Goal: Information Seeking & Learning: Learn about a topic

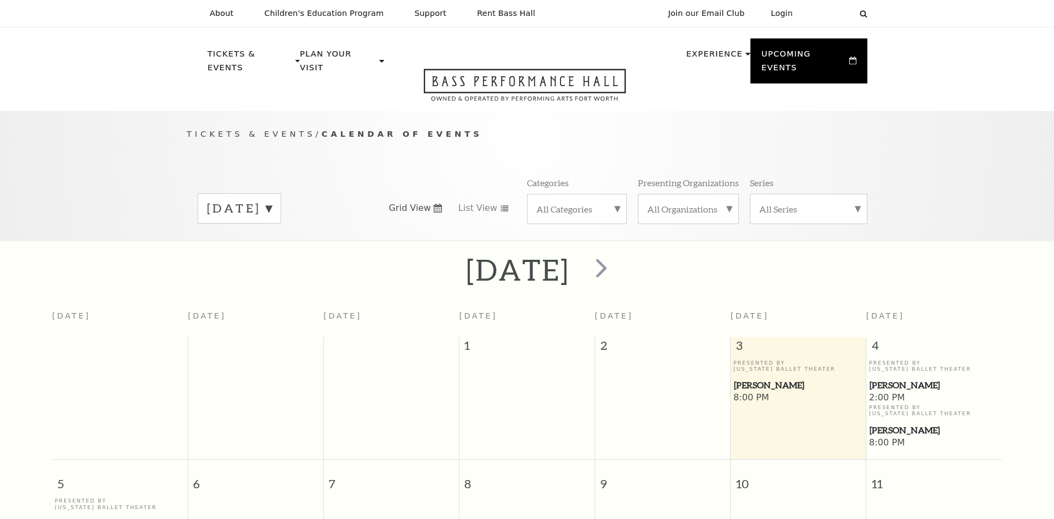
scroll to position [97, 0]
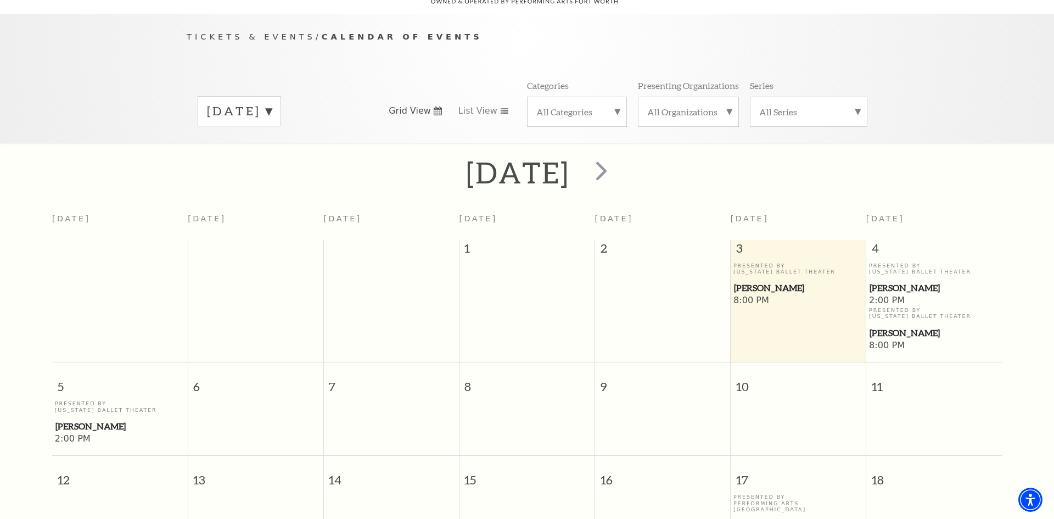
click at [755, 281] on span "[PERSON_NAME]" at bounding box center [798, 288] width 129 height 14
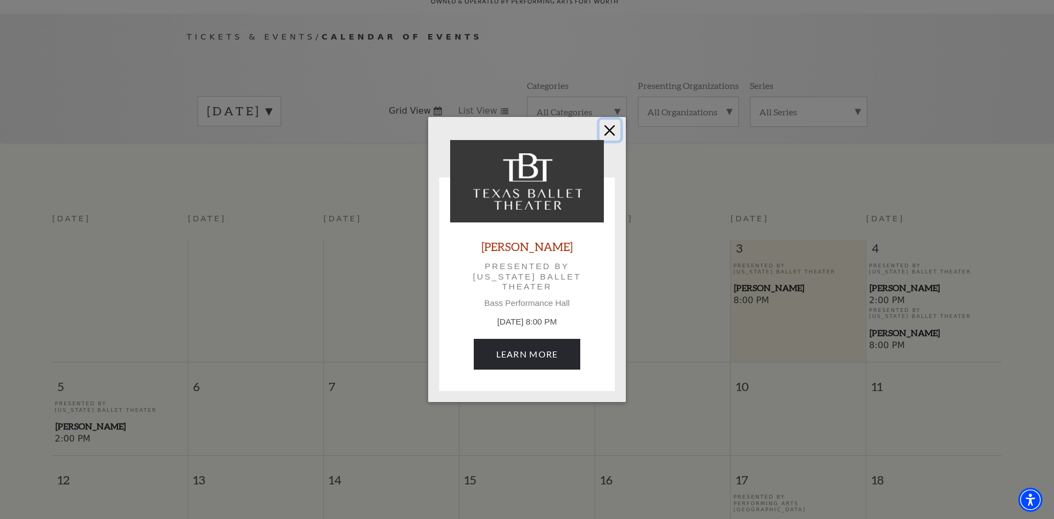
click at [605, 134] on button "Close" at bounding box center [609, 130] width 21 height 21
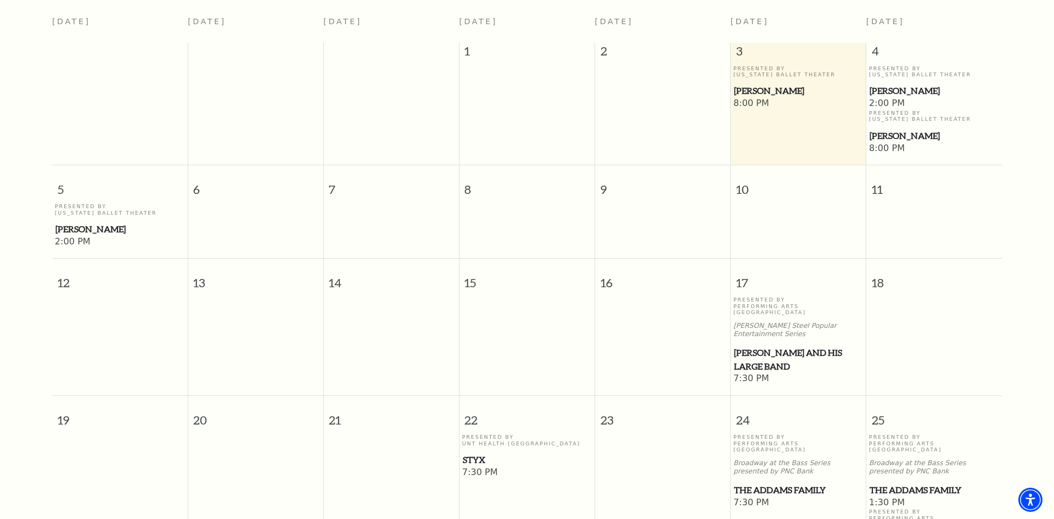
scroll to position [295, 0]
click at [829, 345] on span "[PERSON_NAME] and his Large Band" at bounding box center [798, 358] width 129 height 27
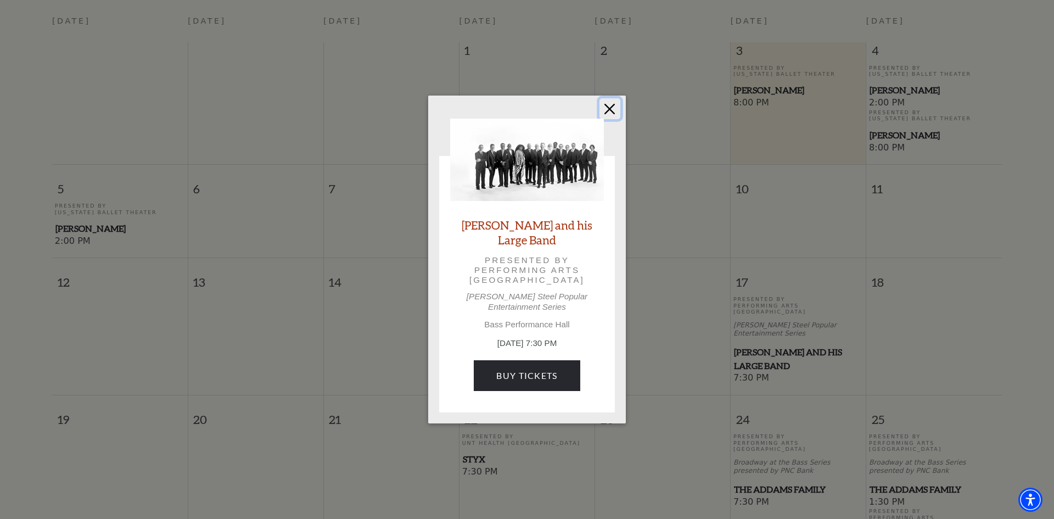
click at [611, 111] on button "Close" at bounding box center [609, 108] width 21 height 21
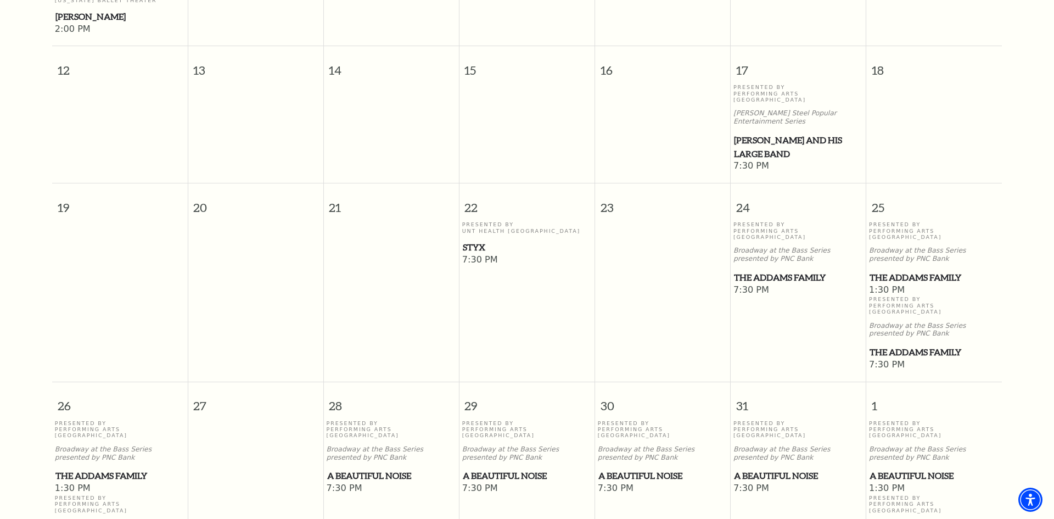
scroll to position [511, 0]
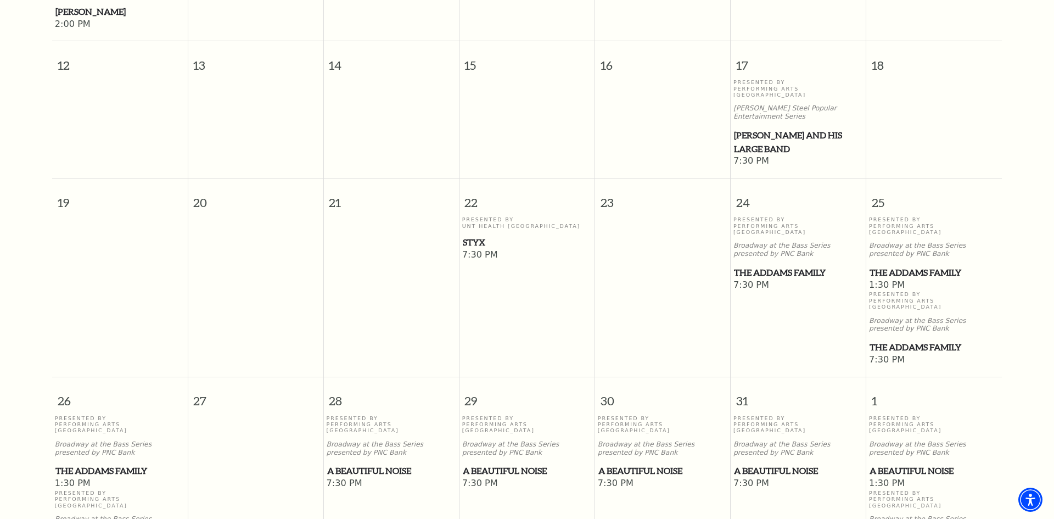
click at [766, 266] on span "The Addams Family" at bounding box center [798, 273] width 129 height 14
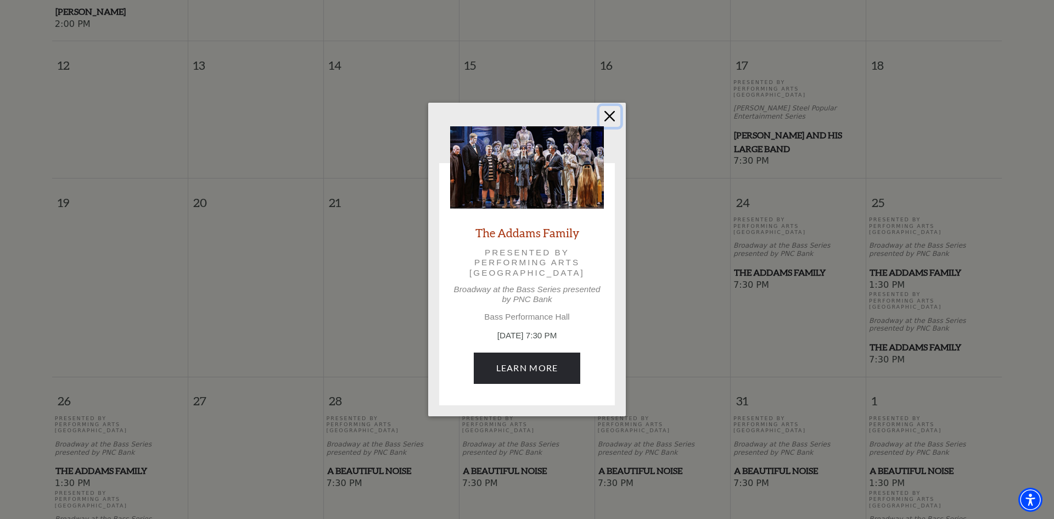
click at [614, 119] on button "Close" at bounding box center [609, 116] width 21 height 21
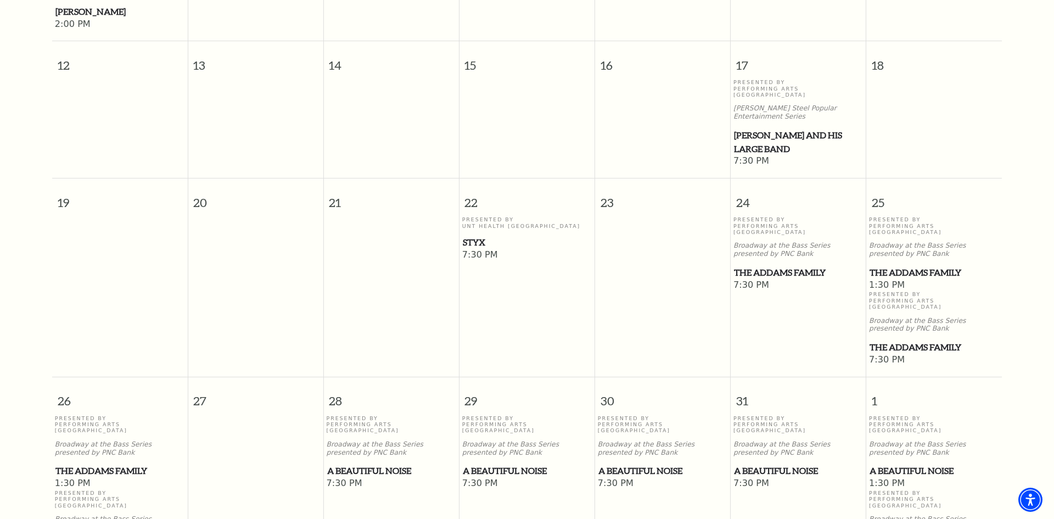
click at [478, 235] on span "Styx" at bounding box center [527, 242] width 129 height 14
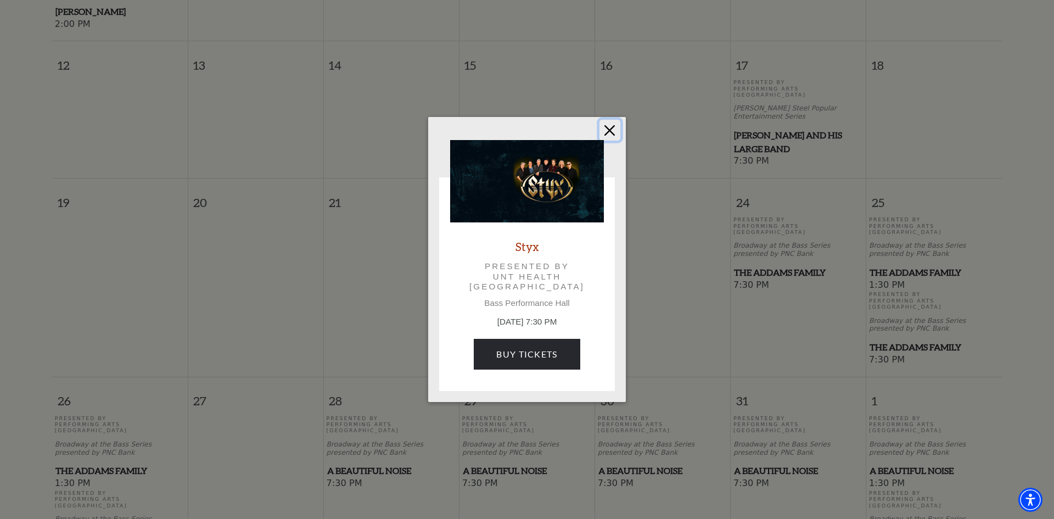
click at [611, 130] on button "Close" at bounding box center [609, 130] width 21 height 21
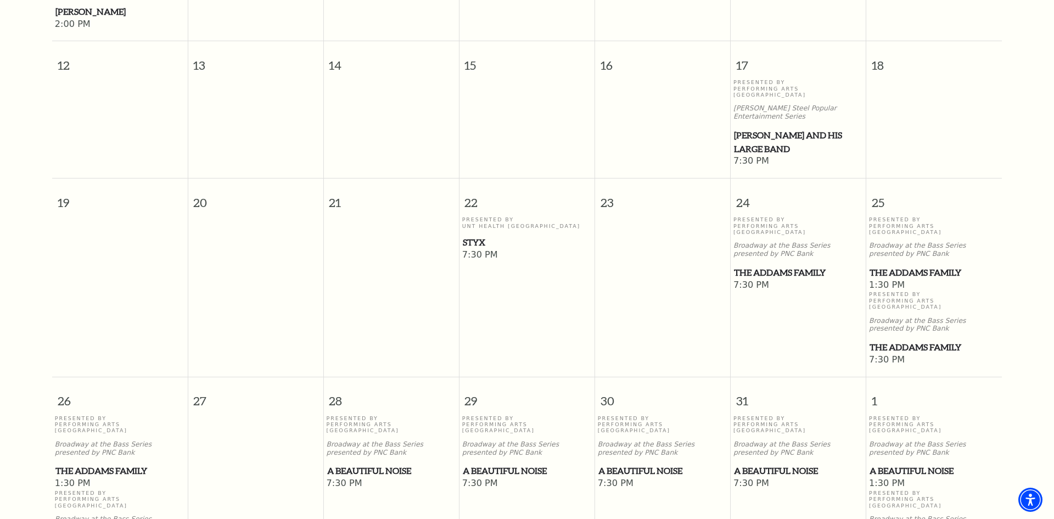
click at [407, 464] on span "A Beautiful Noise" at bounding box center [391, 471] width 129 height 14
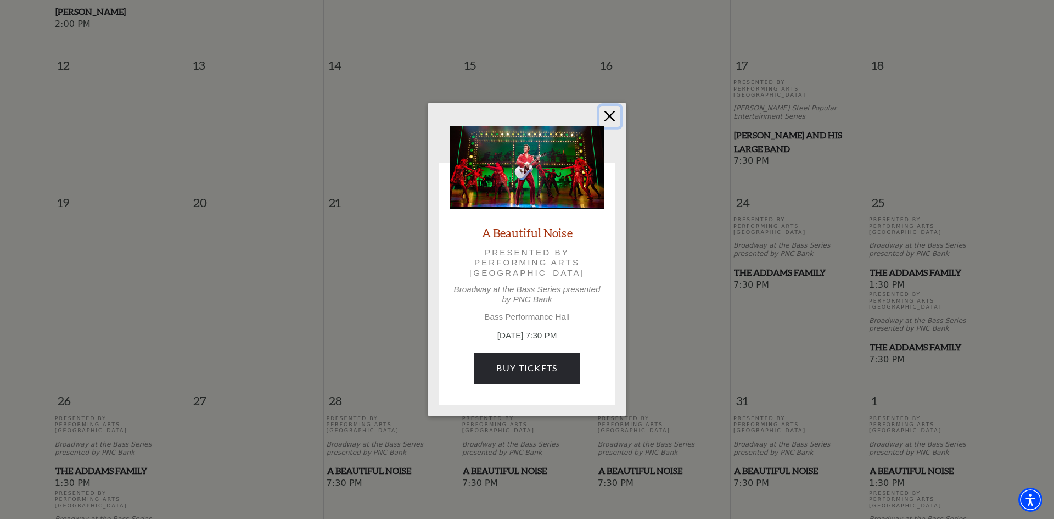
click at [610, 113] on button "Close" at bounding box center [609, 116] width 21 height 21
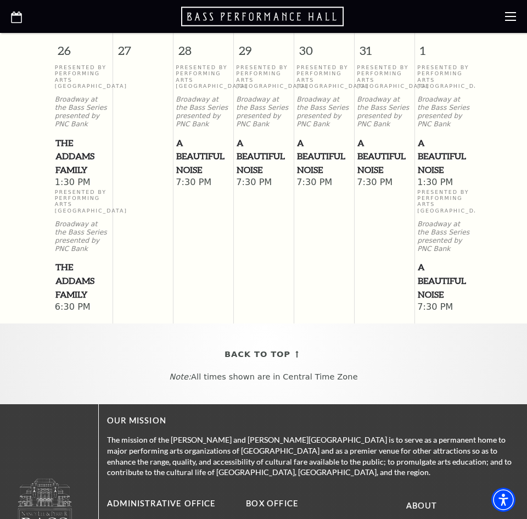
scroll to position [1174, 0]
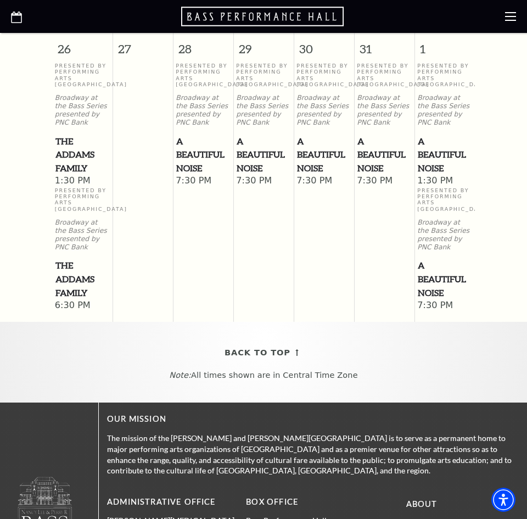
click at [68, 280] on span "The Addams Family" at bounding box center [82, 278] width 54 height 41
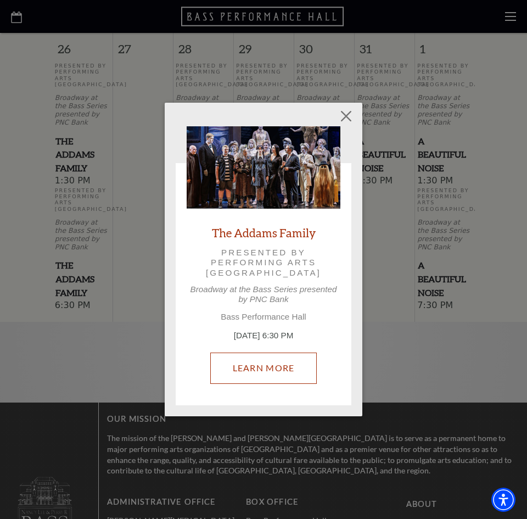
click at [262, 369] on link "Learn More" at bounding box center [263, 367] width 107 height 31
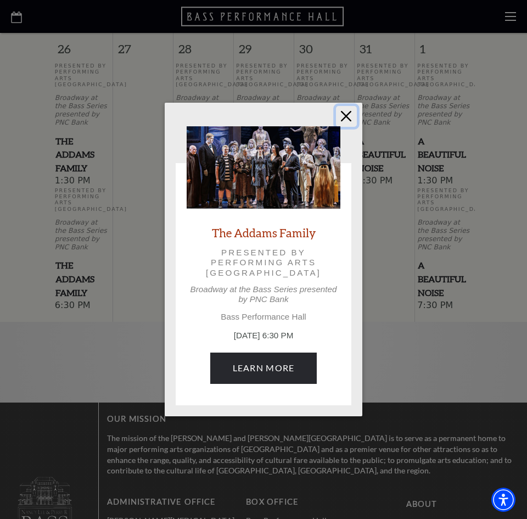
click at [351, 118] on button "Close" at bounding box center [346, 116] width 21 height 21
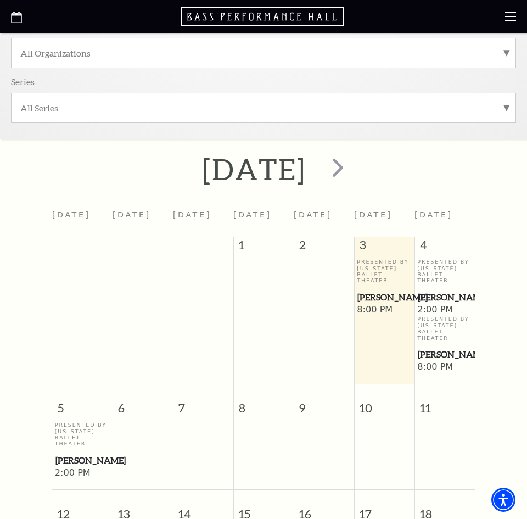
scroll to position [0, 0]
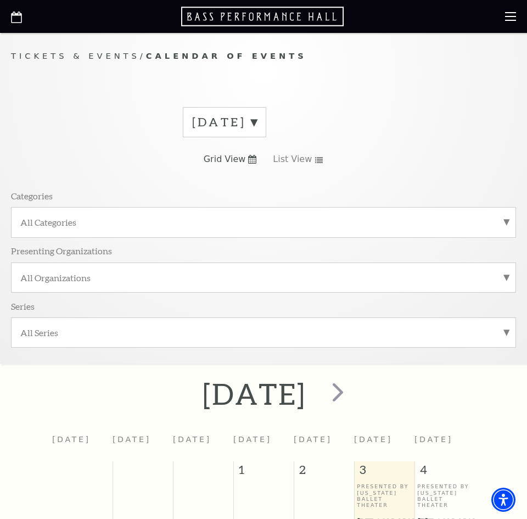
click at [257, 128] on label "[DATE]" at bounding box center [224, 122] width 65 height 17
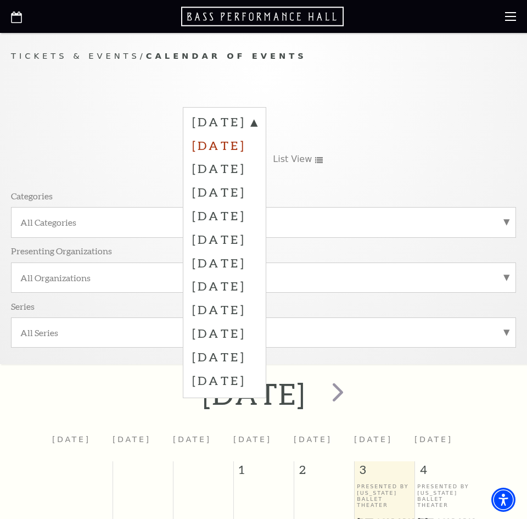
click at [257, 150] on label "[DATE]" at bounding box center [224, 145] width 65 height 24
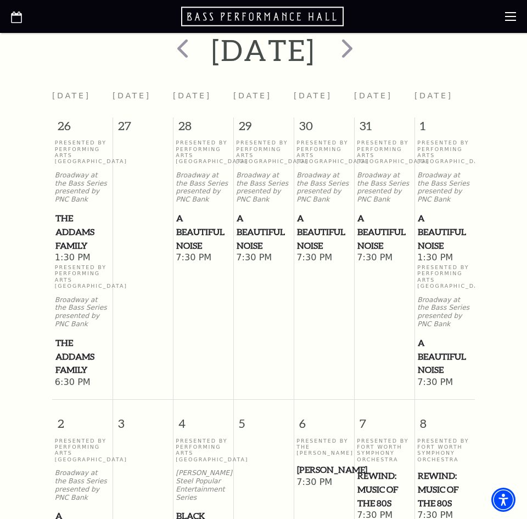
scroll to position [345, 0]
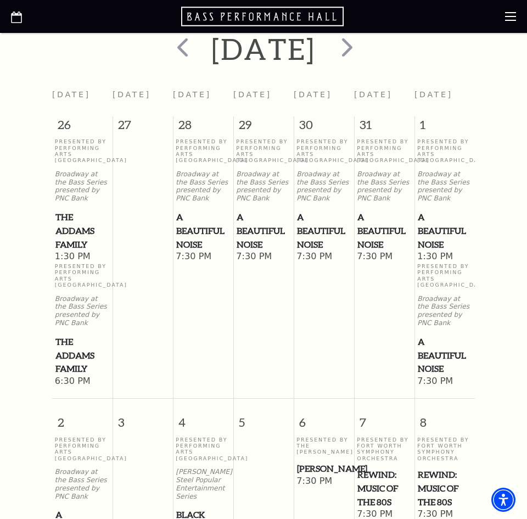
click at [205, 235] on span "A Beautiful Noise" at bounding box center [203, 230] width 54 height 41
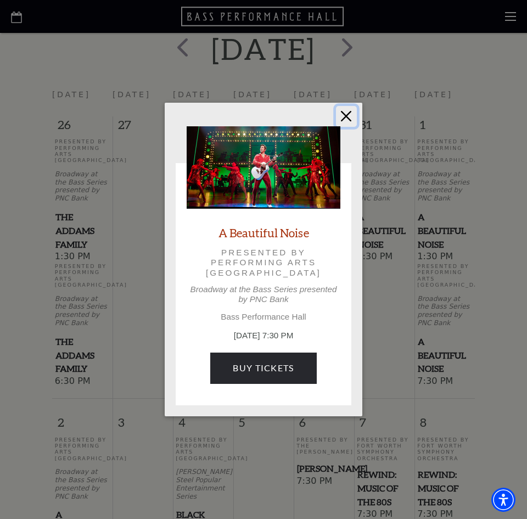
click at [348, 114] on button "Close" at bounding box center [346, 116] width 21 height 21
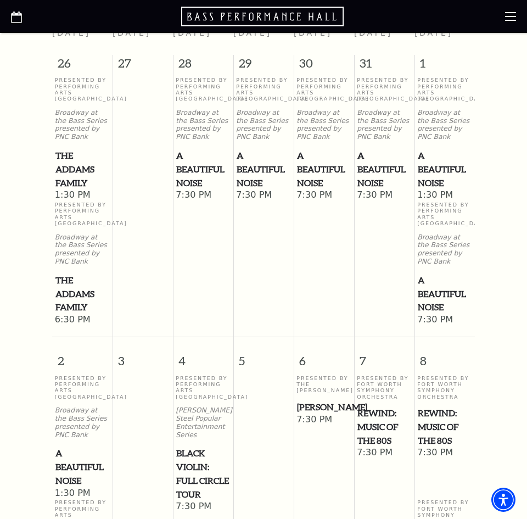
scroll to position [429, 0]
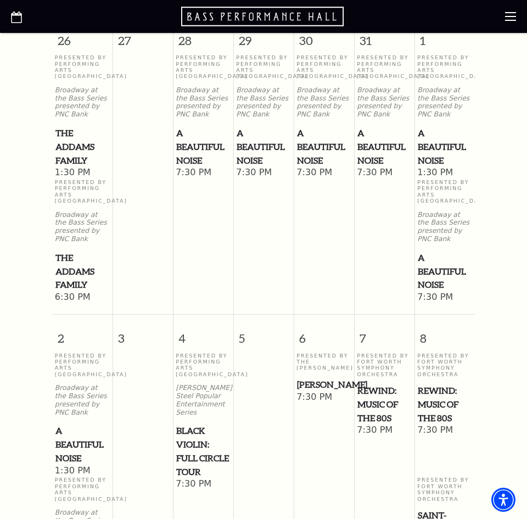
click at [322, 388] on span "[PERSON_NAME]" at bounding box center [324, 385] width 54 height 14
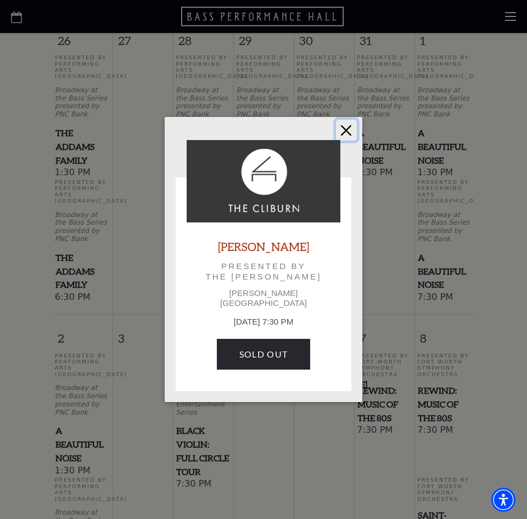
click at [346, 134] on button "Close" at bounding box center [346, 130] width 21 height 21
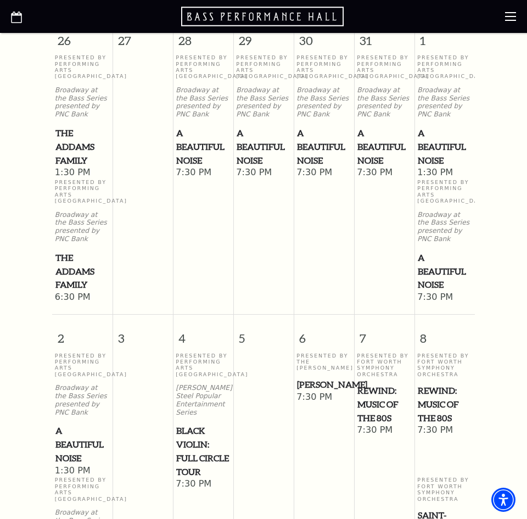
click at [378, 407] on span "REWIND: Music of the 80s" at bounding box center [384, 404] width 54 height 41
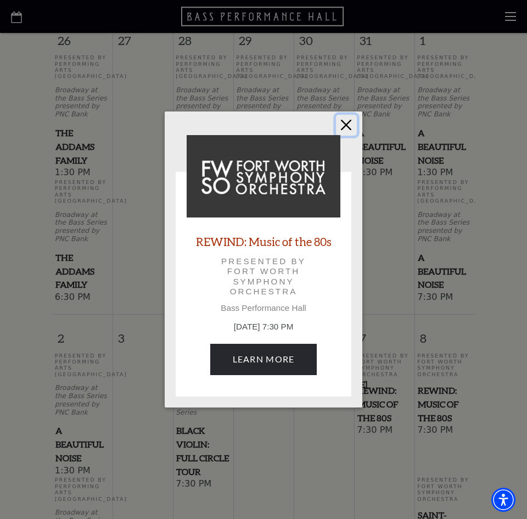
click at [348, 132] on button "Close" at bounding box center [346, 125] width 21 height 21
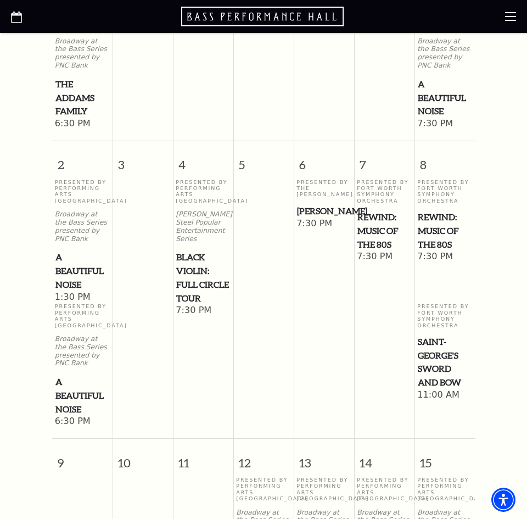
scroll to position [603, 0]
click at [442, 361] on span "Saint-George's Sword and Bow" at bounding box center [445, 361] width 54 height 54
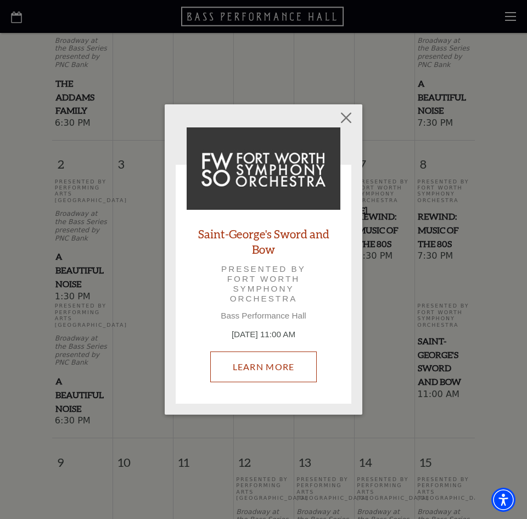
click at [269, 363] on link "Learn More" at bounding box center [263, 366] width 107 height 31
